Goal: Task Accomplishment & Management: Complete application form

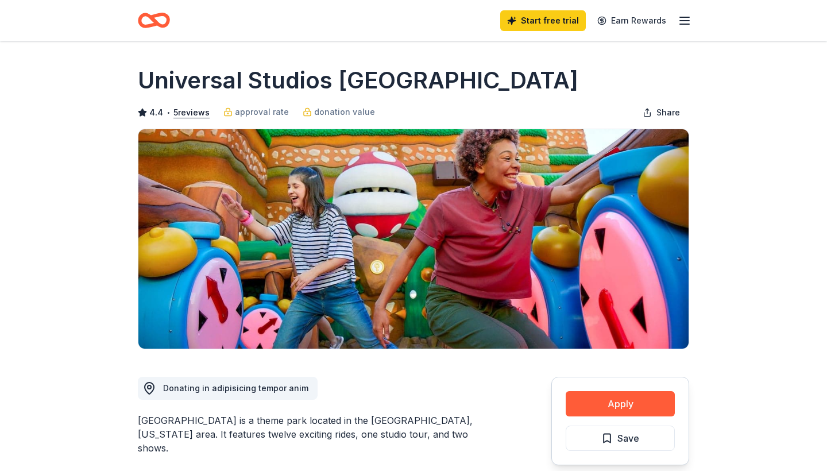
click at [606, 408] on button "Apply" at bounding box center [620, 403] width 109 height 25
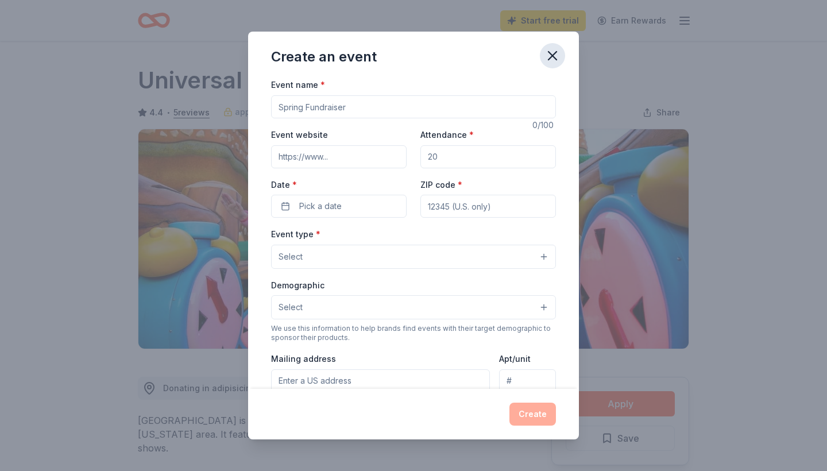
click at [555, 61] on icon "button" at bounding box center [552, 56] width 16 height 16
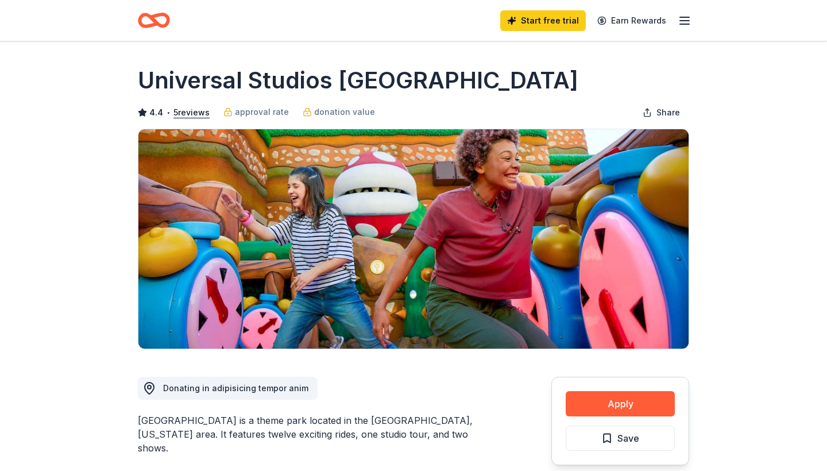
click at [164, 20] on icon "Home" at bounding box center [154, 20] width 32 height 27
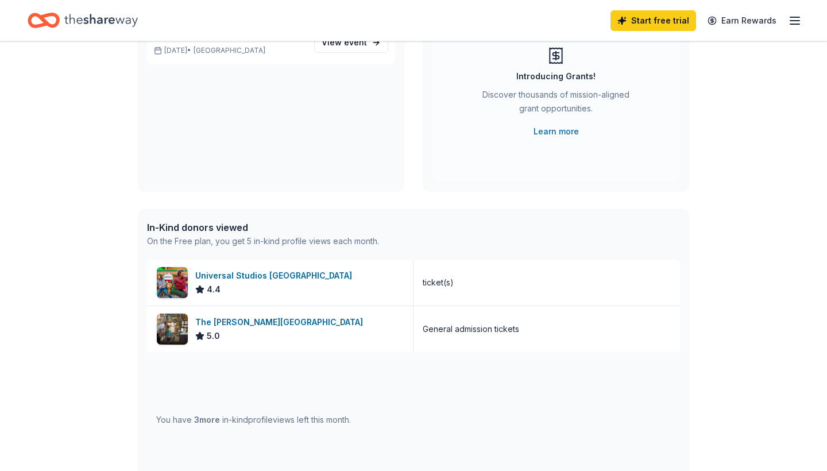
scroll to position [141, 0]
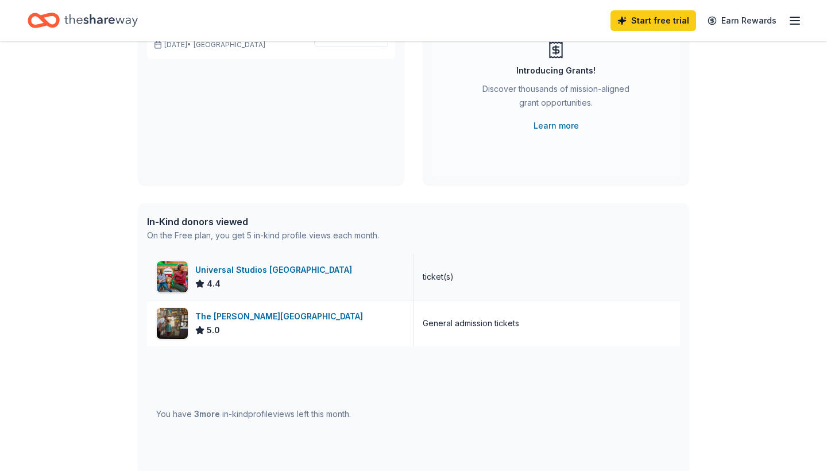
click at [304, 274] on div "Universal Studios [GEOGRAPHIC_DATA]" at bounding box center [275, 270] width 161 height 14
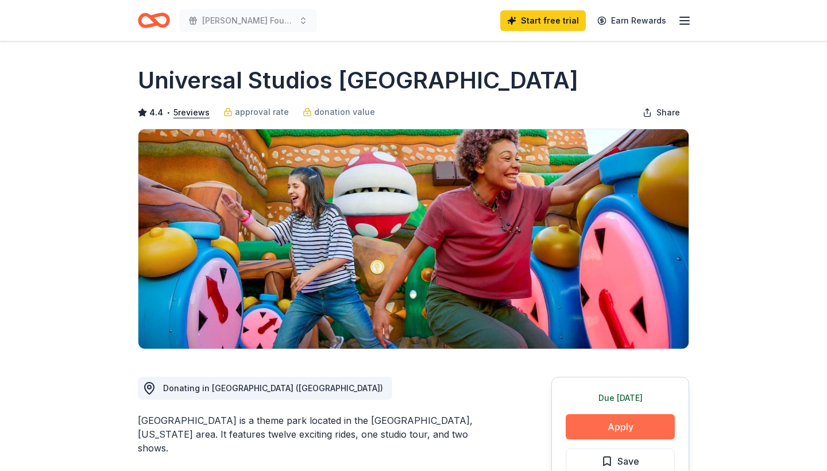
click at [609, 426] on button "Apply" at bounding box center [620, 426] width 109 height 25
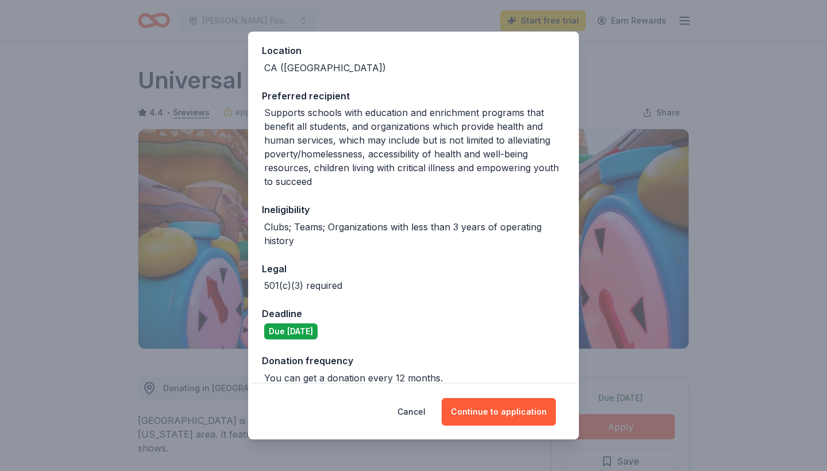
scroll to position [140, 0]
click at [475, 407] on button "Continue to application" at bounding box center [499, 412] width 114 height 28
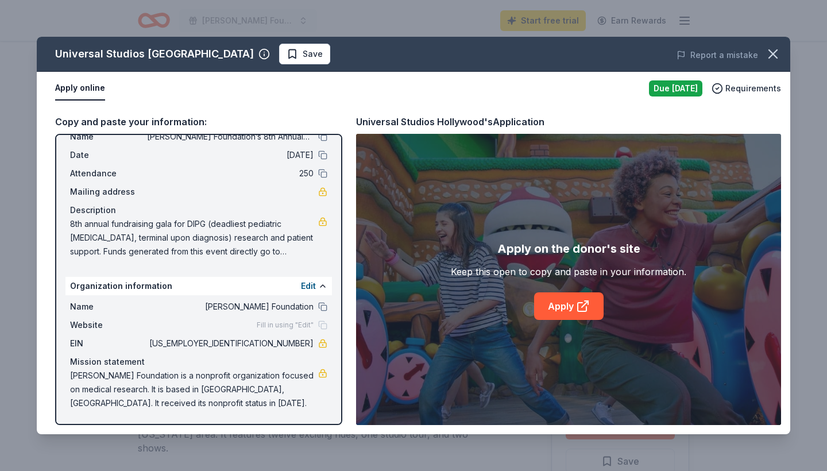
scroll to position [37, 0]
click at [586, 305] on icon at bounding box center [583, 306] width 14 height 14
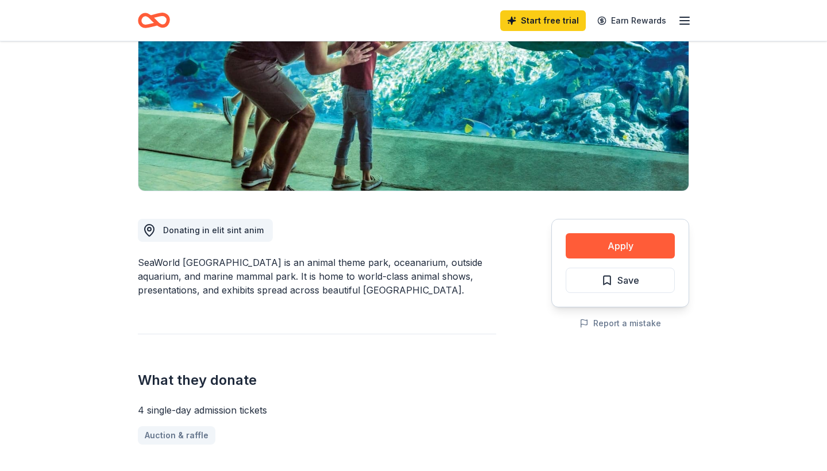
scroll to position [161, 0]
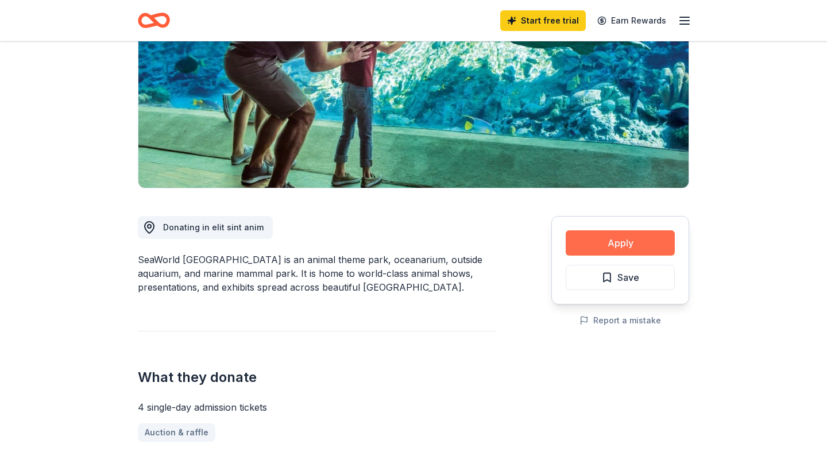
click at [590, 238] on button "Apply" at bounding box center [620, 242] width 109 height 25
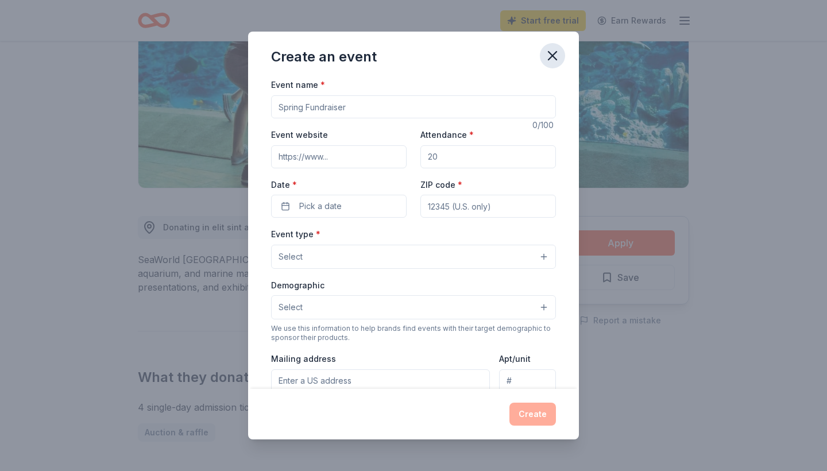
scroll to position [0, 0]
click at [554, 59] on icon "button" at bounding box center [552, 56] width 16 height 16
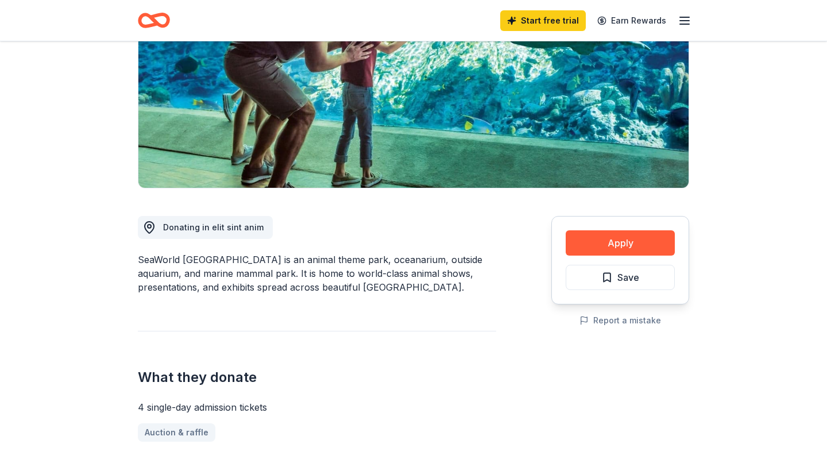
click at [164, 17] on icon "Home" at bounding box center [154, 20] width 32 height 27
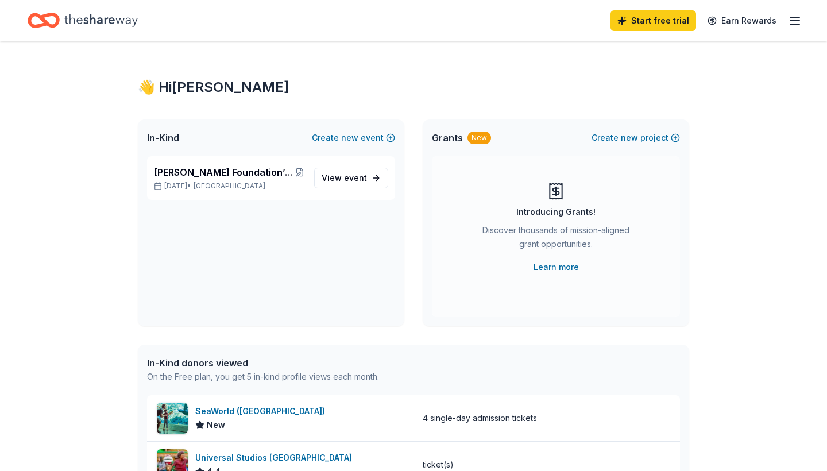
scroll to position [102, 0]
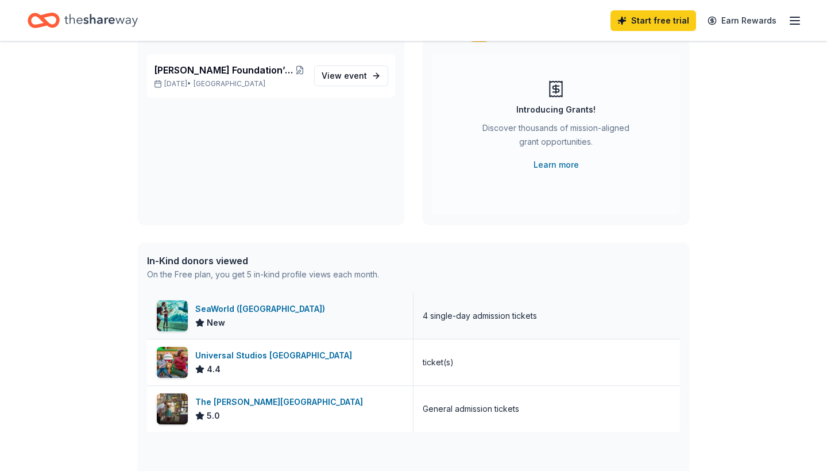
click at [267, 304] on div "SeaWorld (San Diego)" at bounding box center [262, 309] width 134 height 14
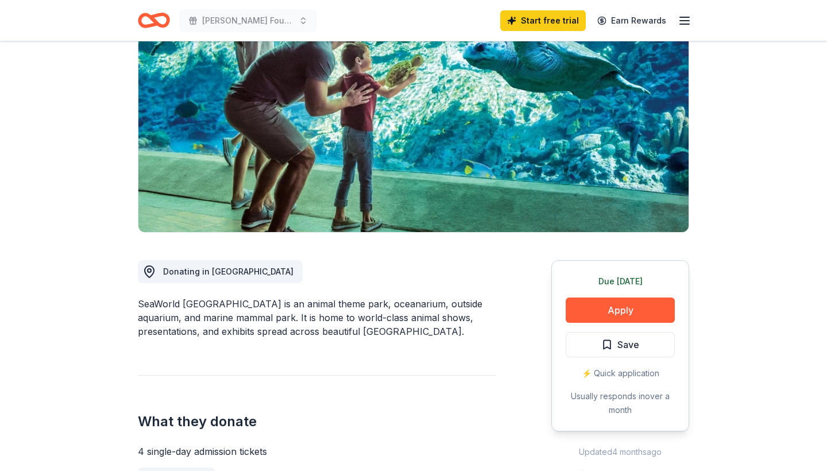
scroll to position [136, 0]
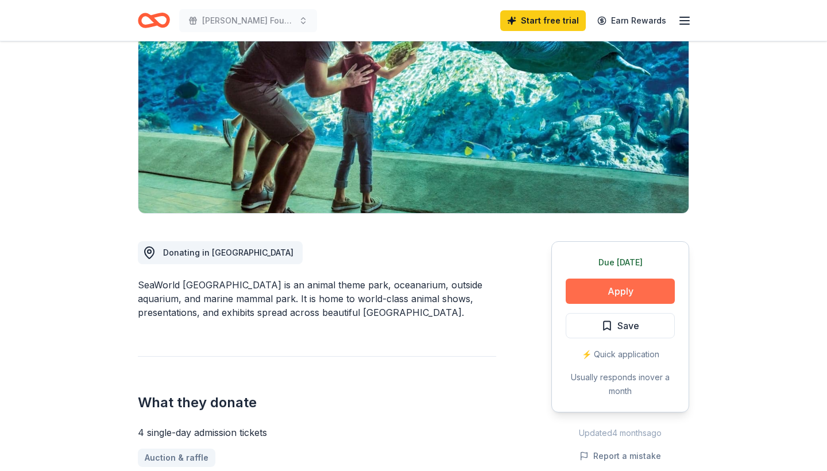
click at [621, 298] on button "Apply" at bounding box center [620, 290] width 109 height 25
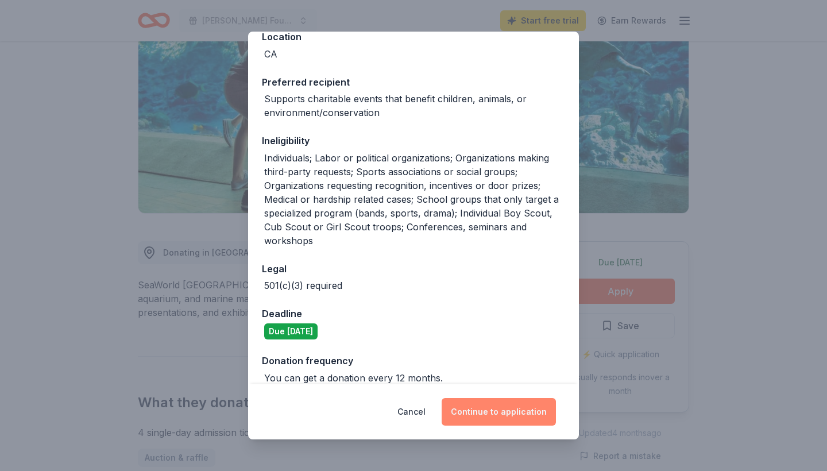
scroll to position [154, 0]
click at [491, 412] on button "Continue to application" at bounding box center [499, 412] width 114 height 28
